Goal: Task Accomplishment & Management: Complete application form

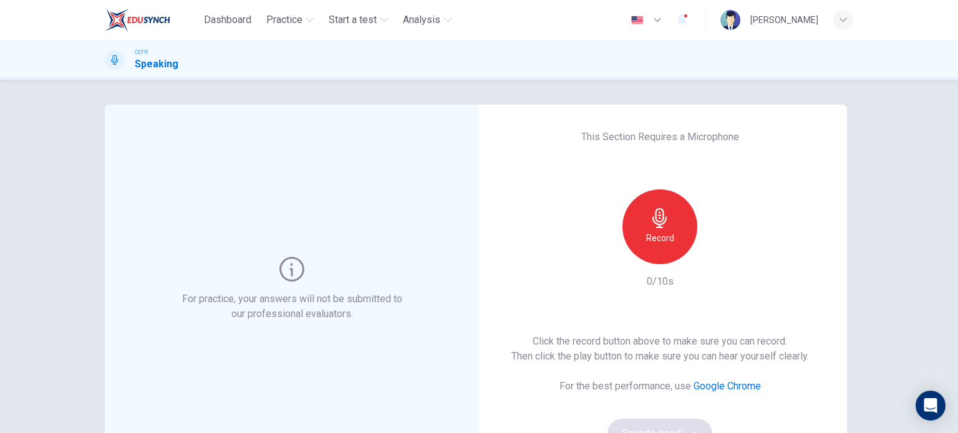
click at [657, 235] on h6 "Record" at bounding box center [660, 238] width 28 height 15
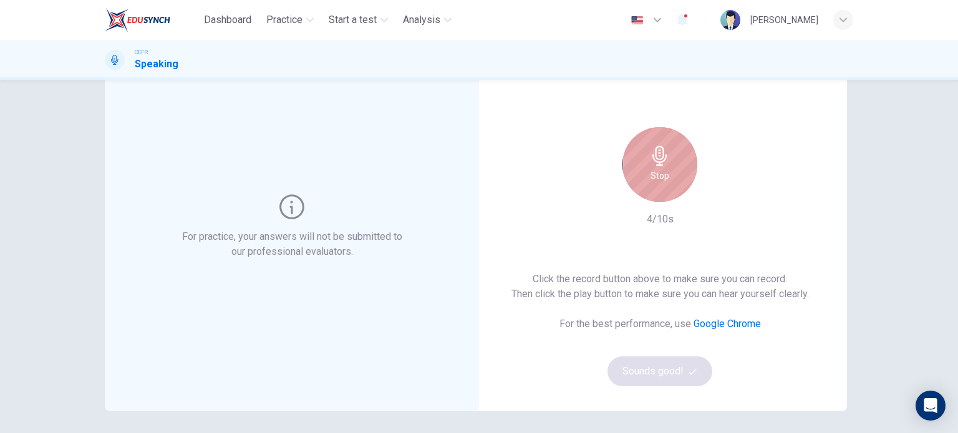
click at [658, 170] on h6 "Stop" at bounding box center [659, 175] width 19 height 15
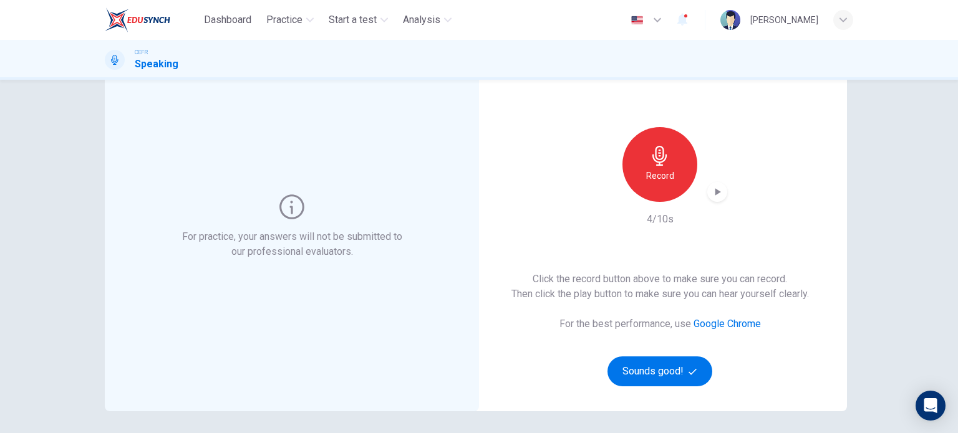
click at [711, 191] on icon "button" at bounding box center [717, 192] width 12 height 12
click at [678, 373] on button "Sounds good!" at bounding box center [659, 372] width 105 height 30
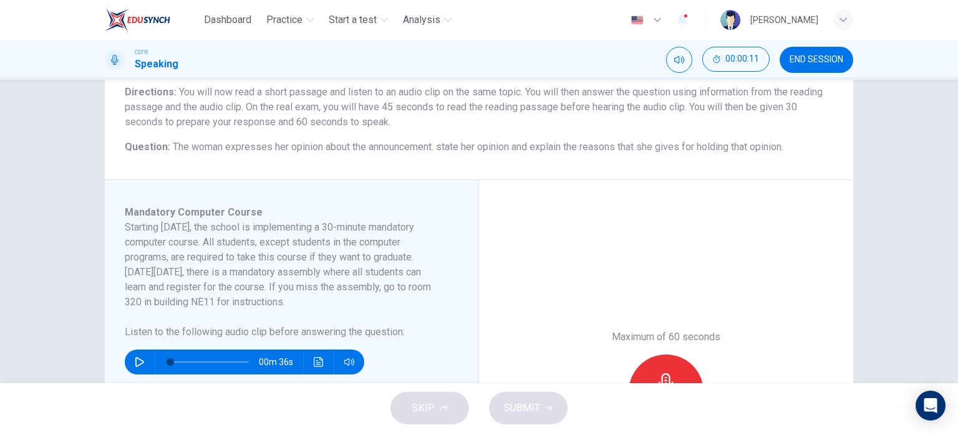
scroll to position [125, 0]
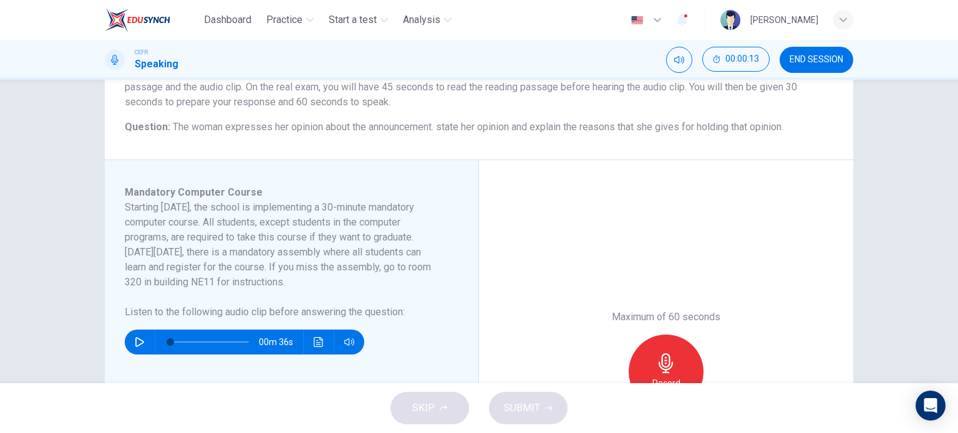
click at [132, 334] on button "button" at bounding box center [140, 342] width 20 height 25
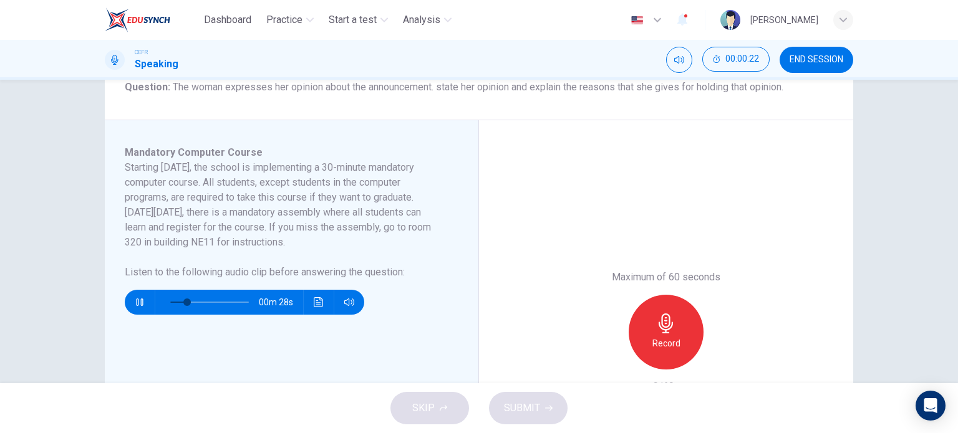
scroll to position [187, 0]
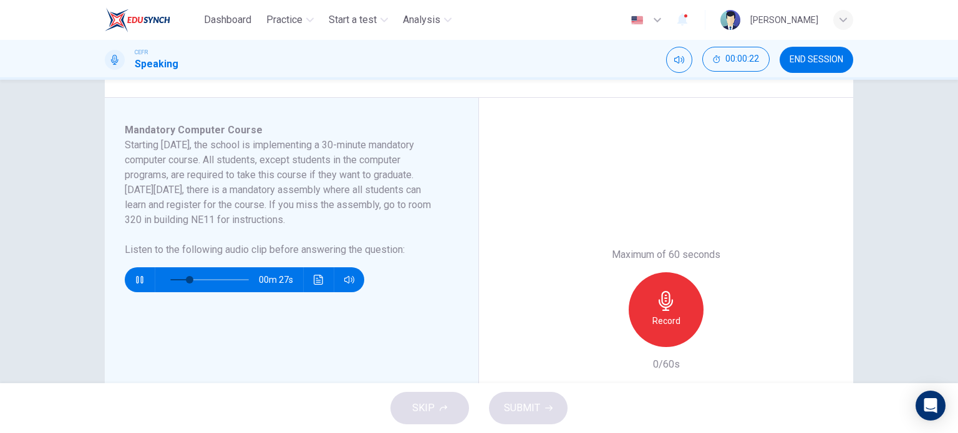
drag, startPoint x: 438, startPoint y: 401, endPoint x: 433, endPoint y: 413, distance: 13.2
click at [425, 408] on div "SKIP SUBMIT" at bounding box center [479, 408] width 958 height 50
click at [136, 286] on button "button" at bounding box center [140, 279] width 20 height 25
click at [314, 283] on icon "Click to see the audio transcription" at bounding box center [319, 280] width 10 height 10
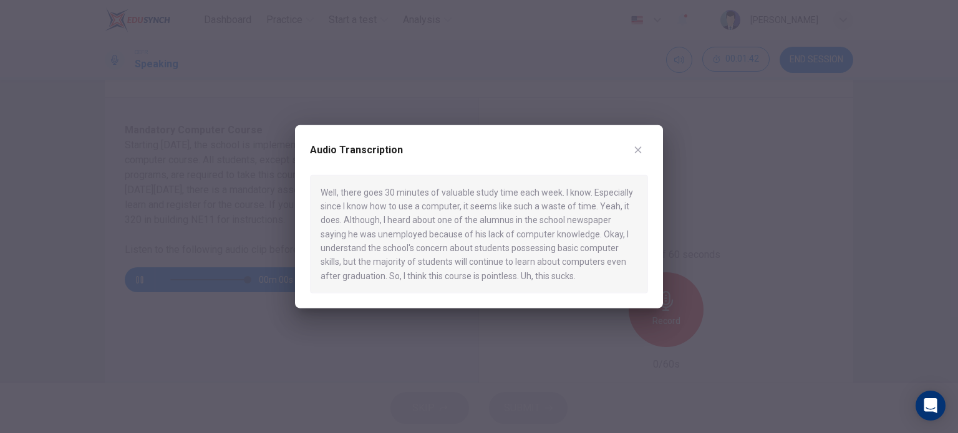
type input "0"
click at [461, 23] on div at bounding box center [479, 216] width 958 height 433
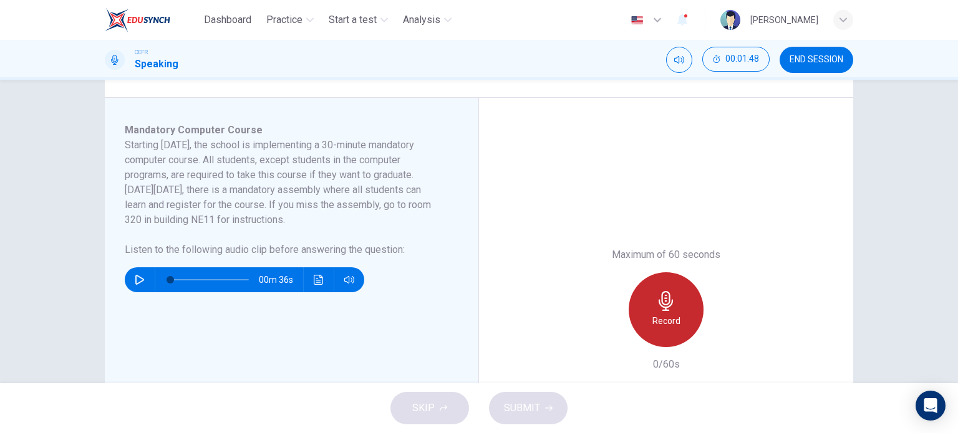
click at [652, 320] on h6 "Record" at bounding box center [666, 321] width 28 height 15
click at [668, 314] on h6 "Stop" at bounding box center [666, 321] width 19 height 15
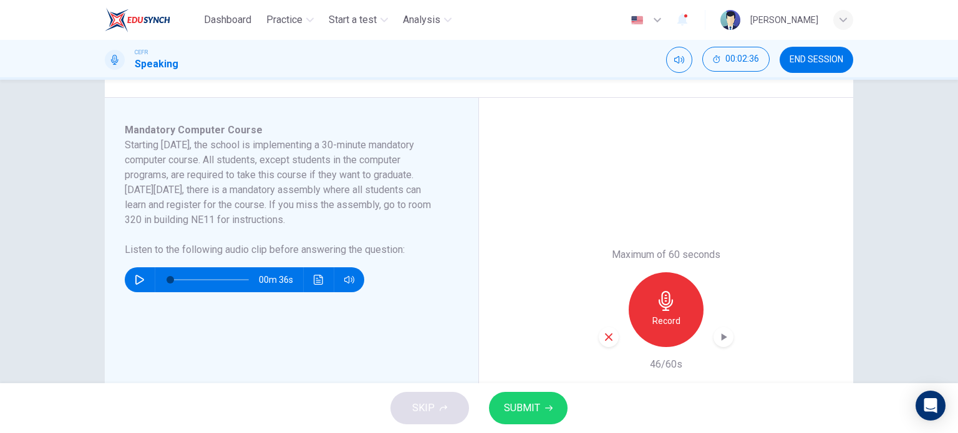
click at [539, 412] on button "SUBMIT" at bounding box center [528, 408] width 79 height 32
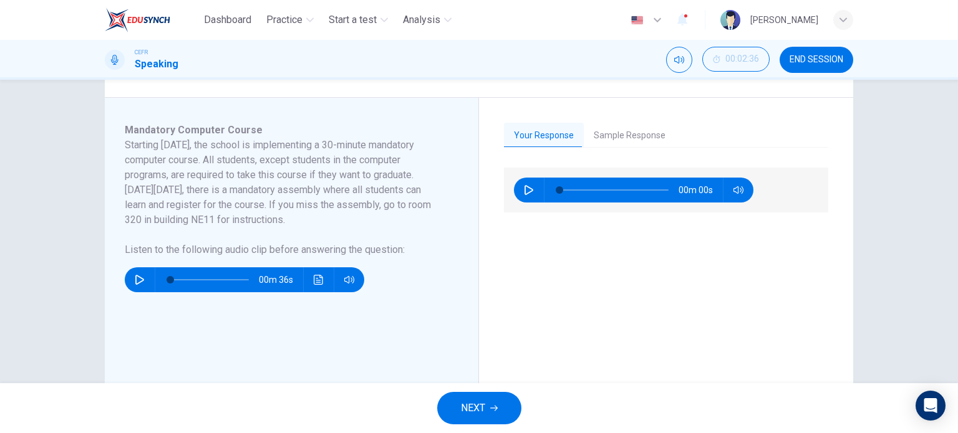
click at [592, 141] on button "Sample Response" at bounding box center [630, 136] width 92 height 26
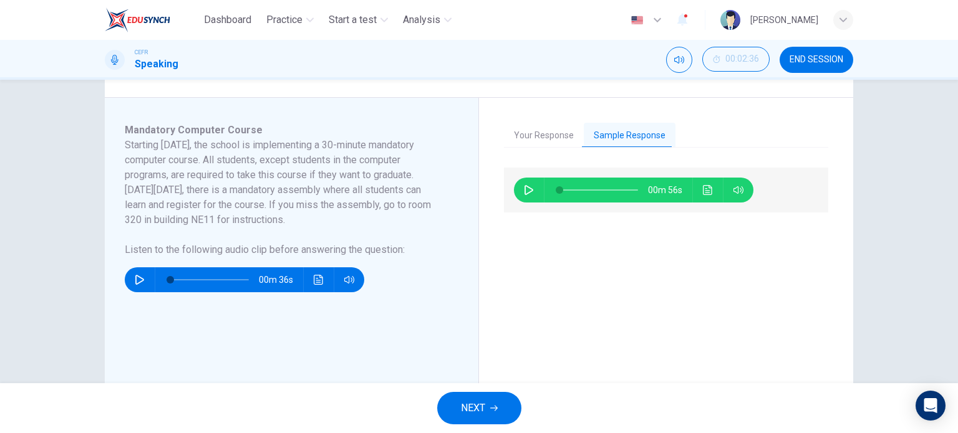
click at [526, 188] on icon "button" at bounding box center [528, 190] width 9 height 10
click at [578, 326] on div "00m 52s" at bounding box center [666, 337] width 324 height 339
type input "9"
click at [484, 416] on span "NEXT" at bounding box center [473, 408] width 24 height 17
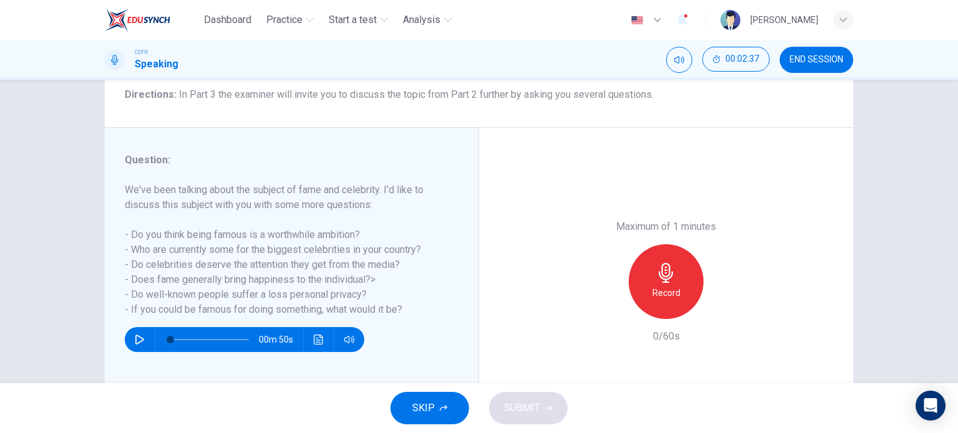
scroll to position [125, 0]
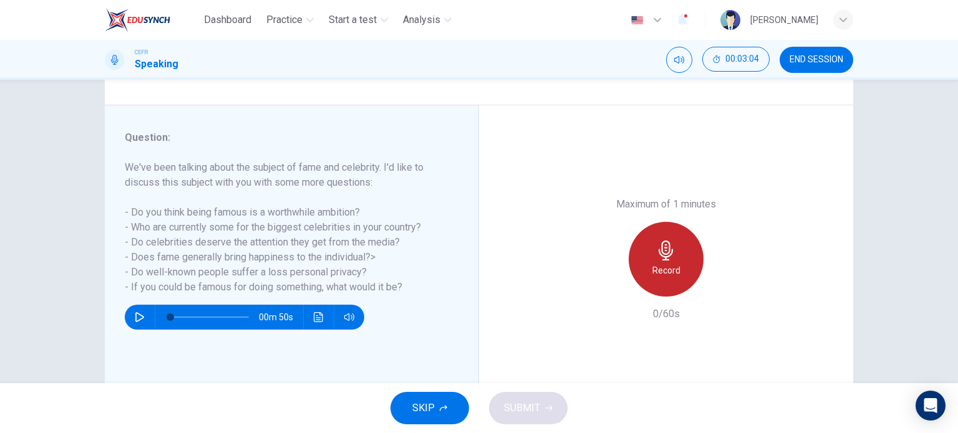
click at [651, 251] on div "Record" at bounding box center [666, 259] width 75 height 75
click at [651, 251] on div "Stop" at bounding box center [666, 259] width 75 height 75
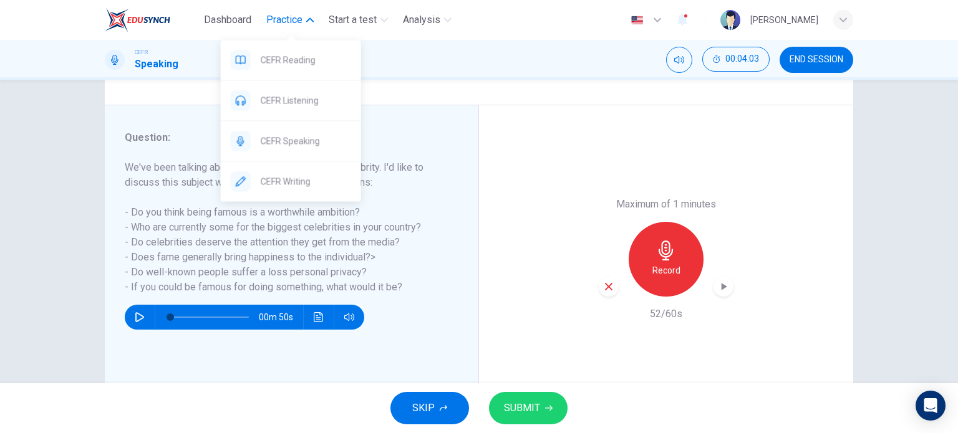
click at [301, 26] on span "Practice" at bounding box center [284, 19] width 36 height 15
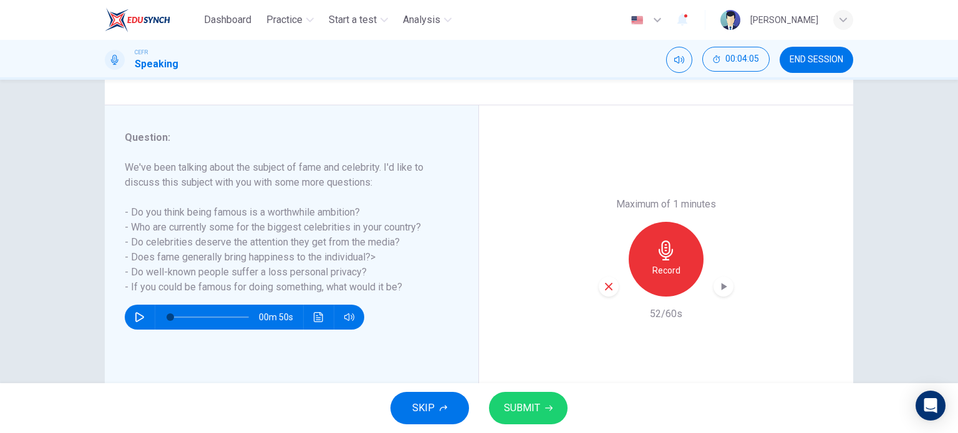
click at [518, 404] on span "SUBMIT" at bounding box center [522, 408] width 36 height 17
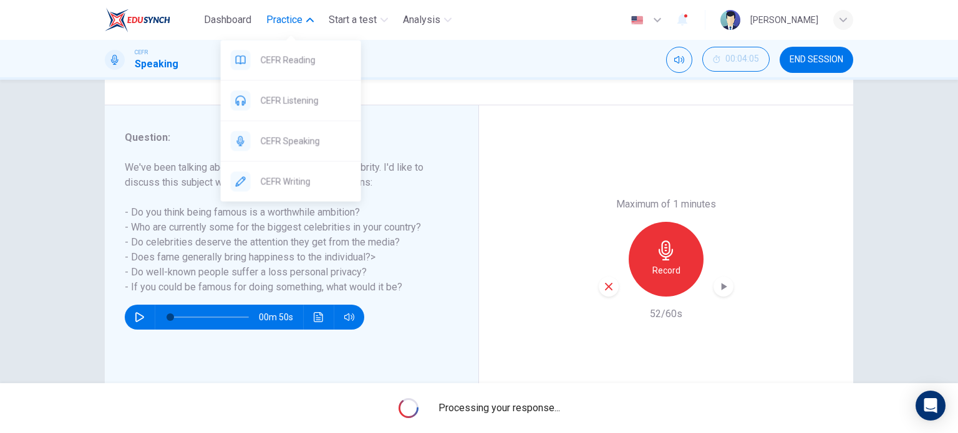
click at [311, 10] on button "Practice" at bounding box center [289, 20] width 57 height 22
click at [335, 188] on span "CEFR Writing" at bounding box center [306, 181] width 90 height 15
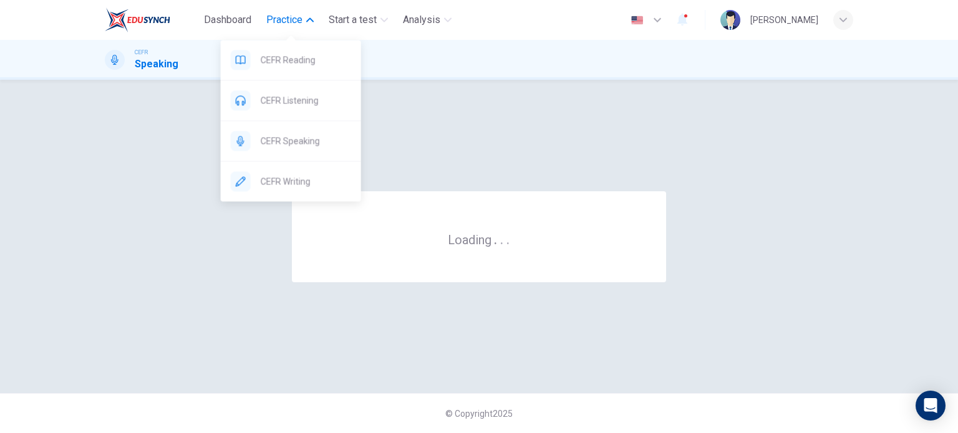
scroll to position [0, 0]
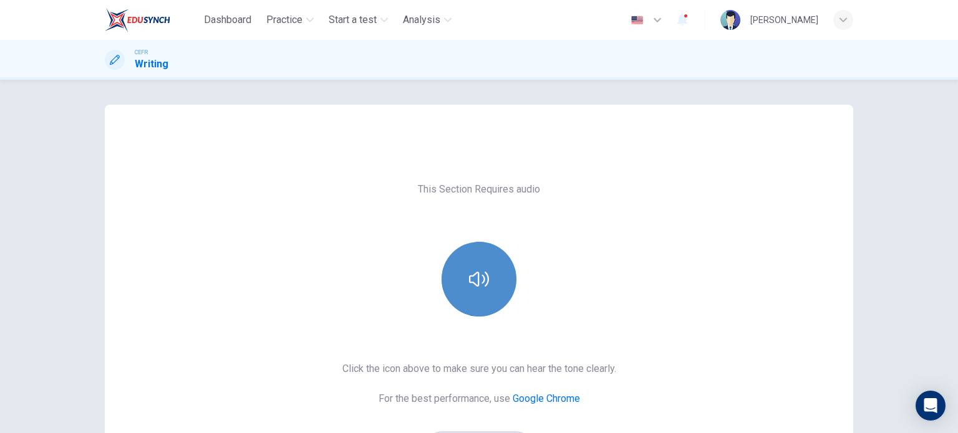
click at [477, 291] on button "button" at bounding box center [478, 279] width 75 height 75
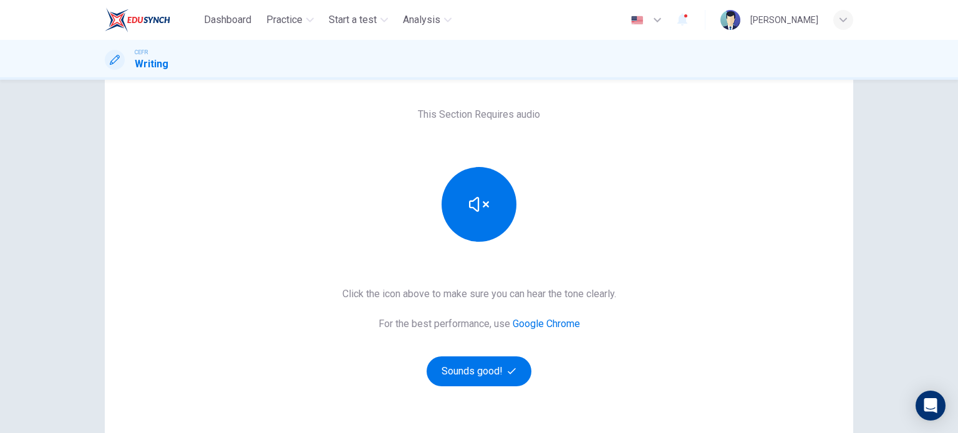
scroll to position [62, 0]
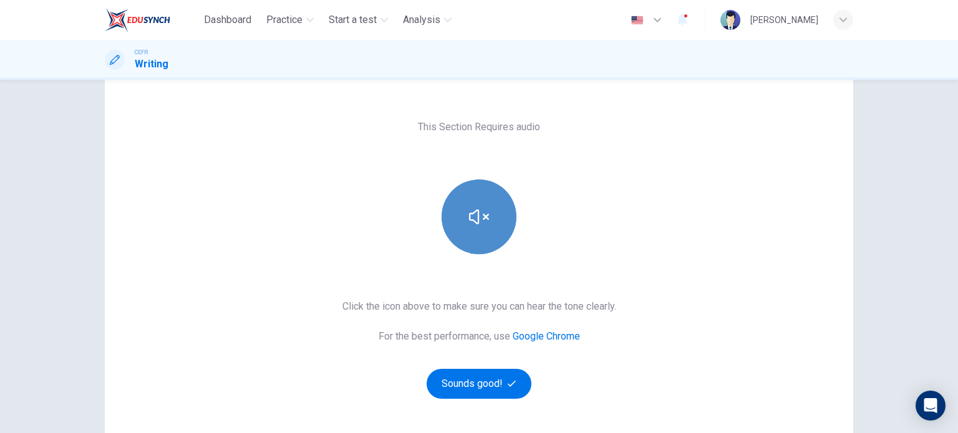
click at [474, 221] on icon "button" at bounding box center [479, 217] width 20 height 15
click at [488, 209] on button "button" at bounding box center [478, 217] width 75 height 75
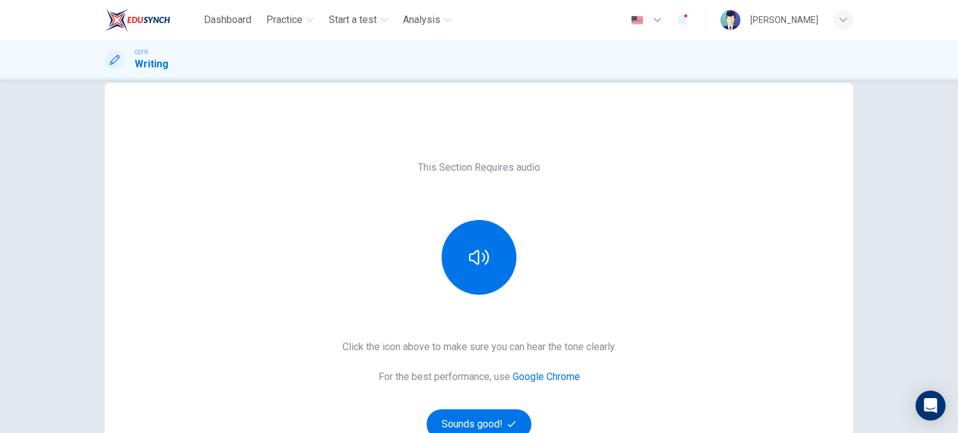
scroll to position [0, 0]
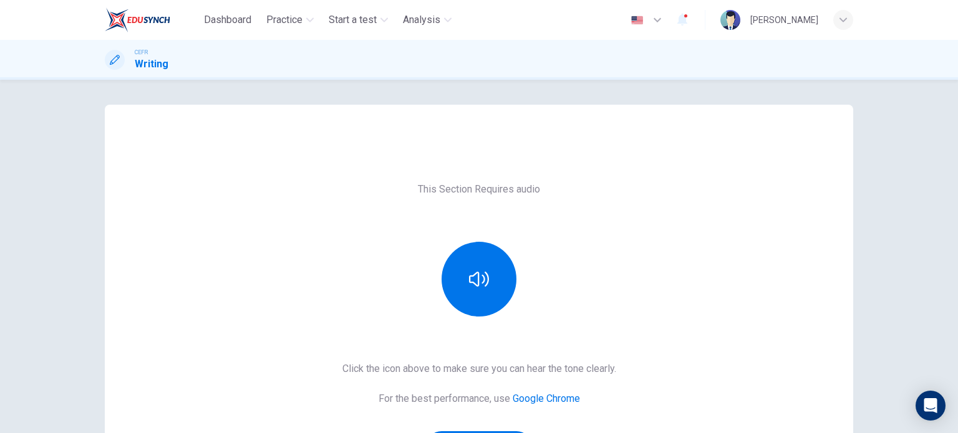
click at [675, 13] on icon "button" at bounding box center [682, 19] width 15 height 15
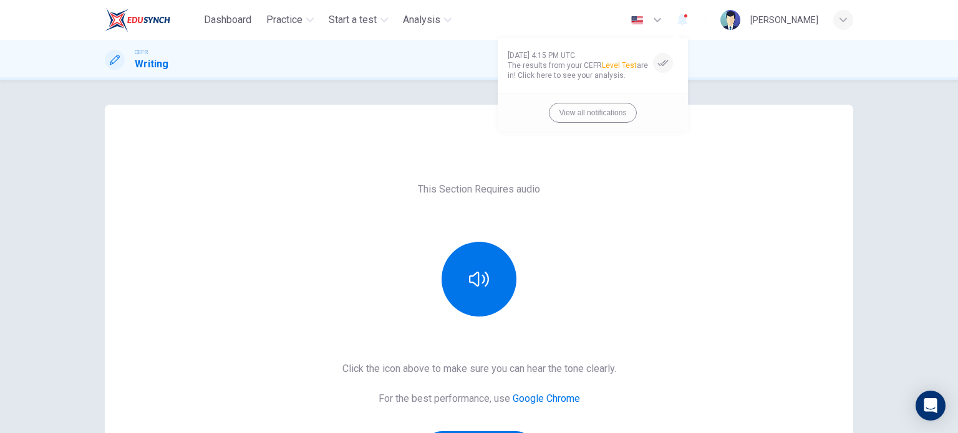
click at [642, 183] on div at bounding box center [479, 216] width 958 height 433
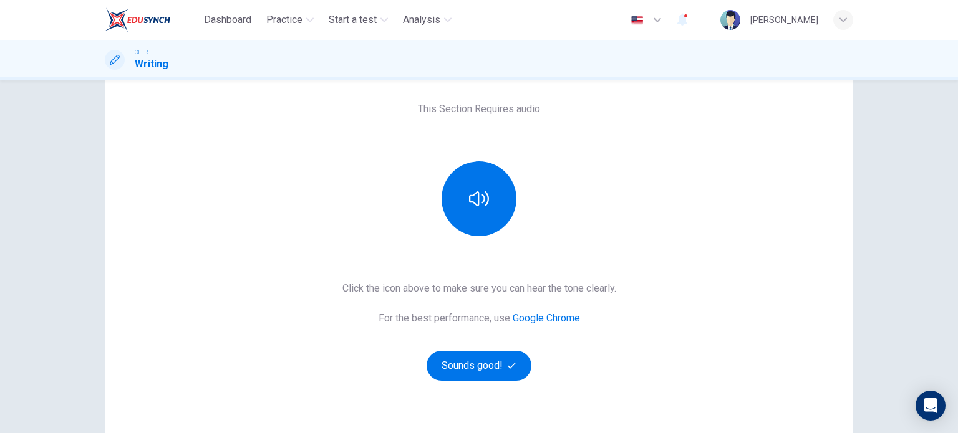
scroll to position [170, 0]
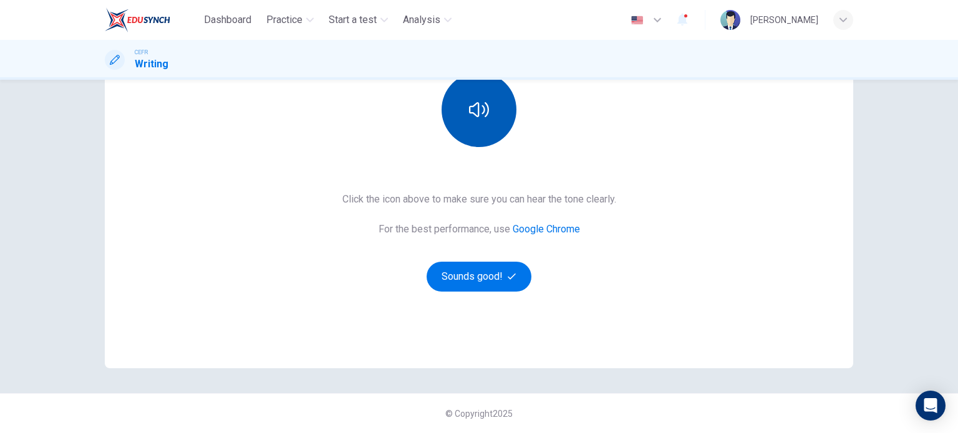
click at [472, 137] on button "button" at bounding box center [478, 109] width 75 height 75
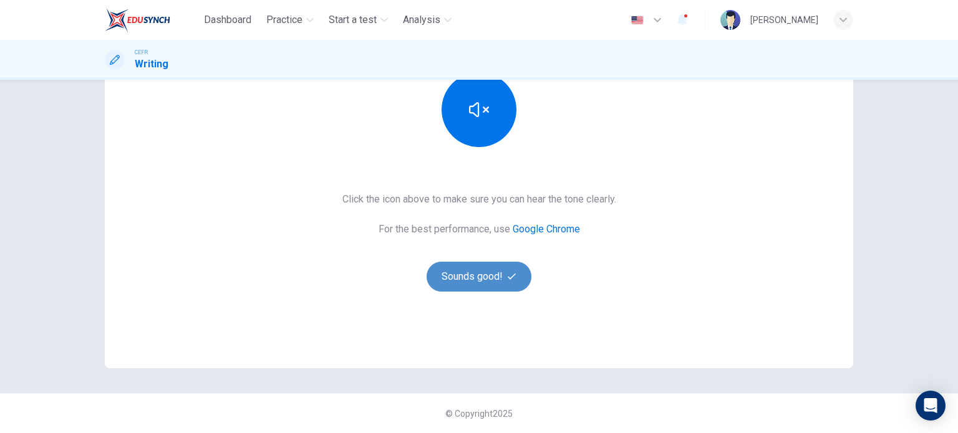
click at [500, 279] on button "Sounds good!" at bounding box center [478, 277] width 105 height 30
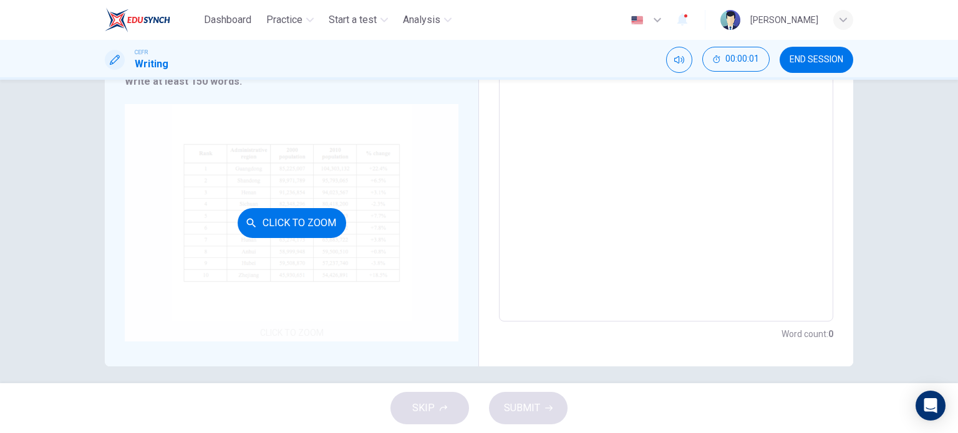
scroll to position [203, 0]
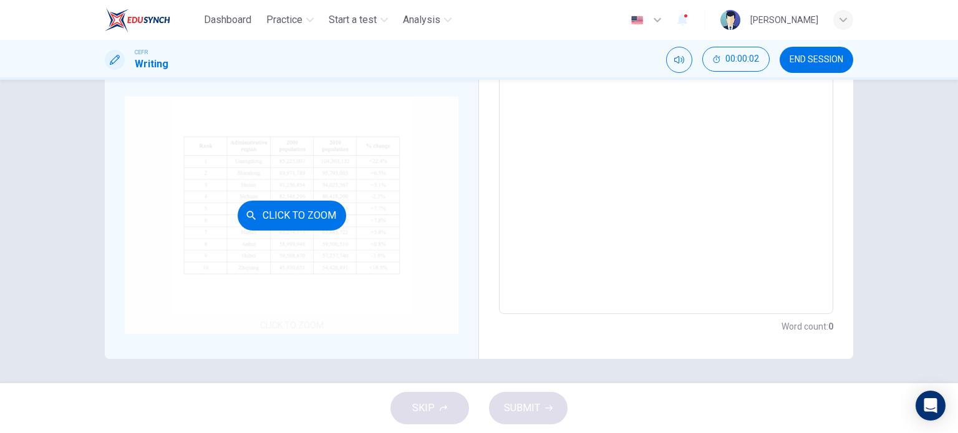
click at [296, 222] on button "Click to Zoom" at bounding box center [292, 216] width 108 height 30
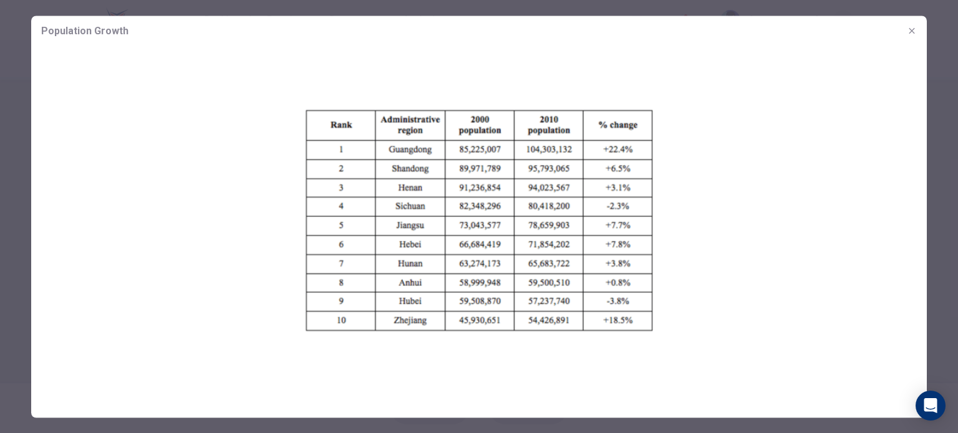
click at [395, 201] on img at bounding box center [478, 220] width 895 height 349
click at [918, 32] on button "button" at bounding box center [912, 31] width 20 height 20
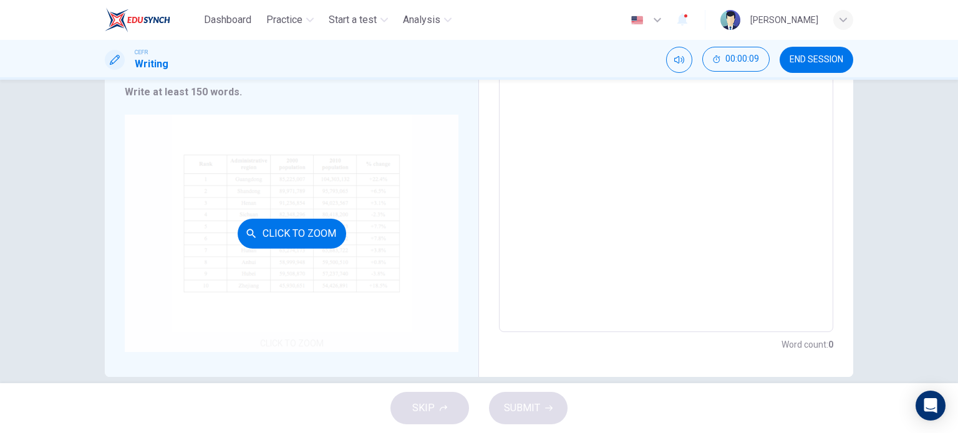
scroll to position [187, 0]
click at [330, 237] on button "Click to Zoom" at bounding box center [292, 231] width 108 height 30
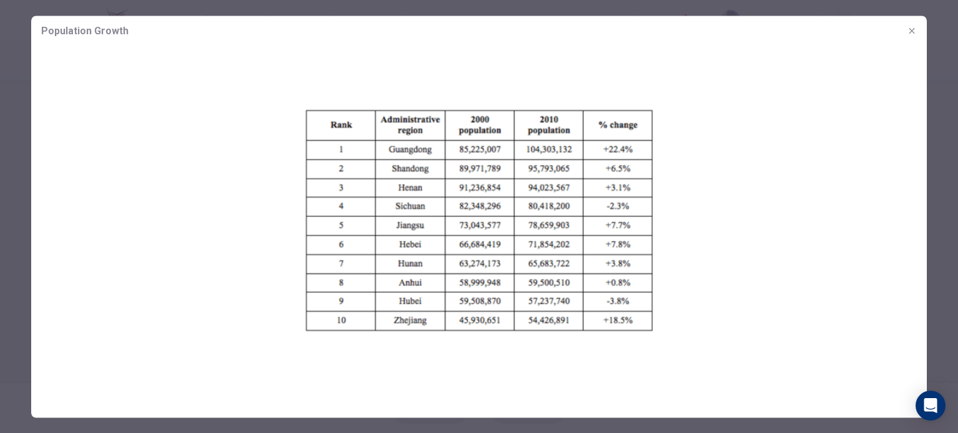
click at [323, 237] on img at bounding box center [478, 220] width 895 height 349
click at [918, 29] on button "button" at bounding box center [912, 31] width 20 height 20
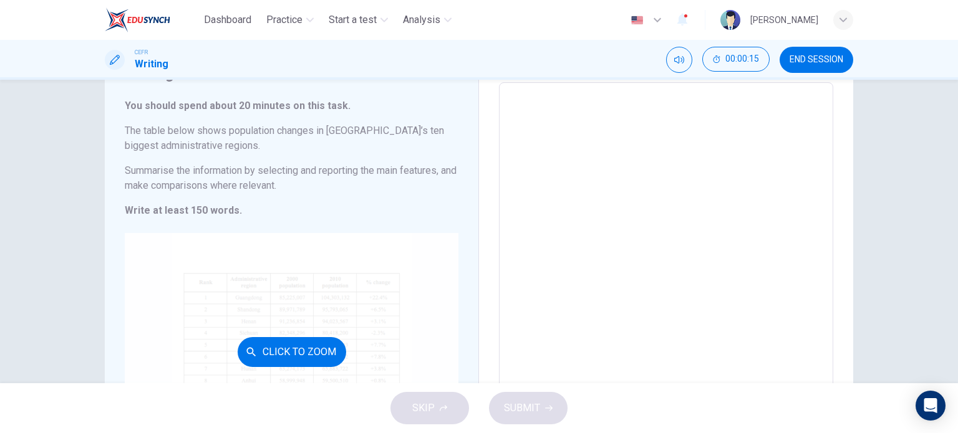
scroll to position [0, 0]
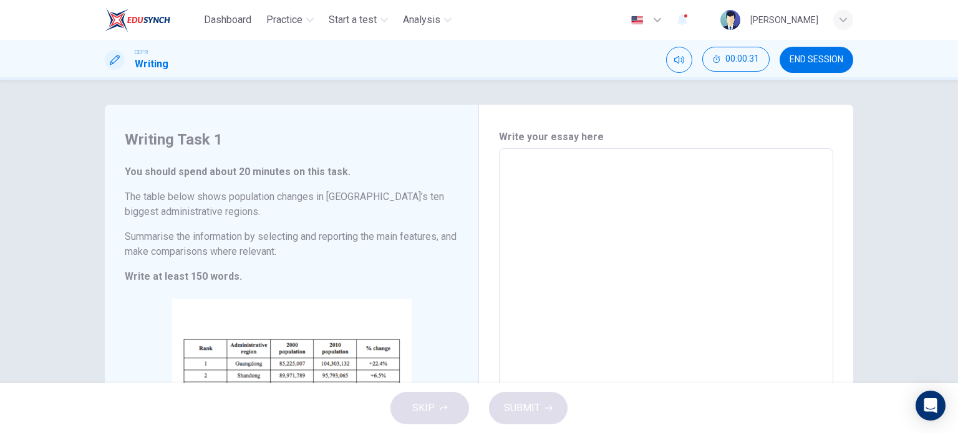
click at [568, 193] on textarea at bounding box center [666, 333] width 317 height 348
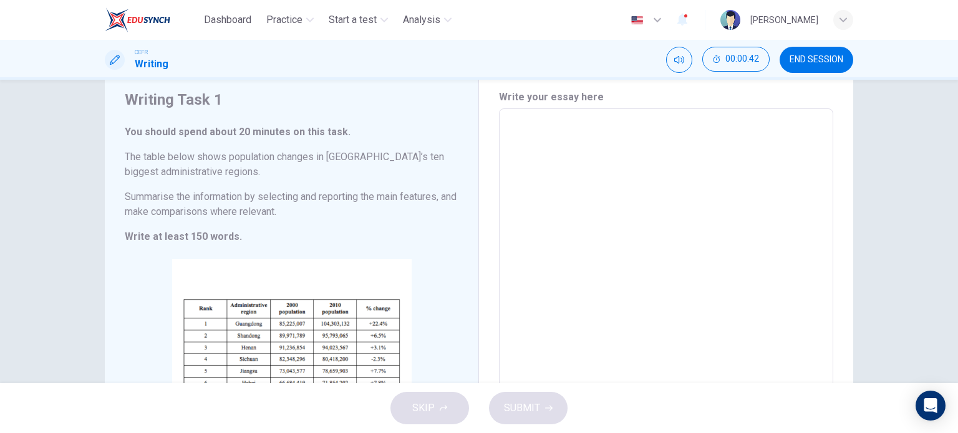
scroll to position [62, 0]
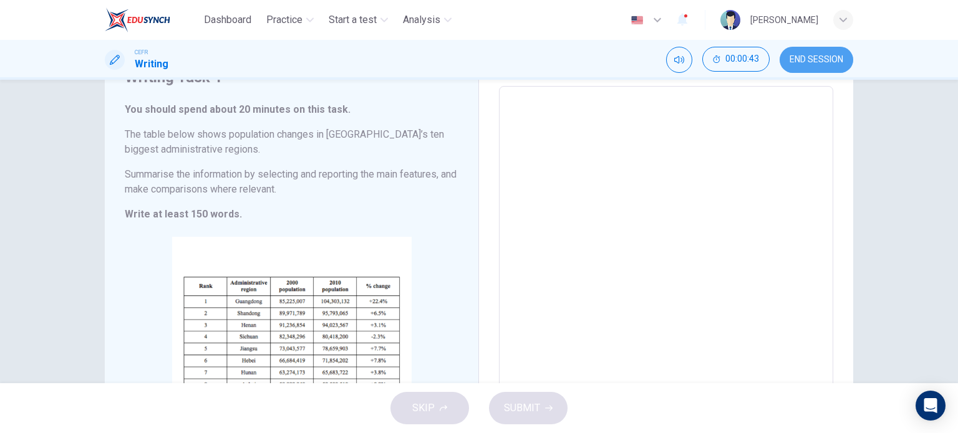
click at [805, 52] on button "END SESSION" at bounding box center [816, 60] width 74 height 26
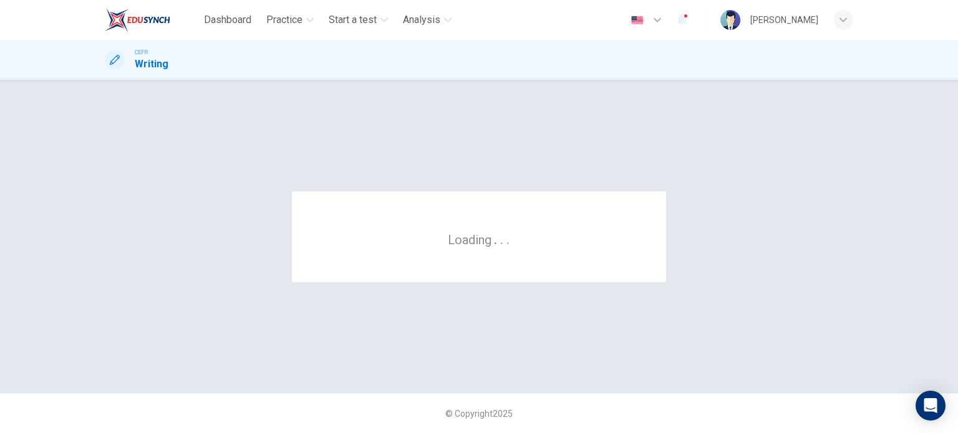
scroll to position [0, 0]
